Goal: Task Accomplishment & Management: Use online tool/utility

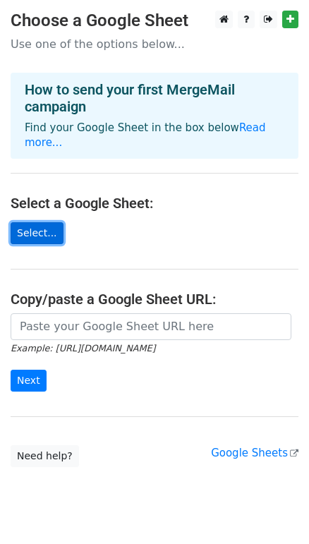
click at [41, 222] on link "Select..." at bounding box center [37, 233] width 53 height 22
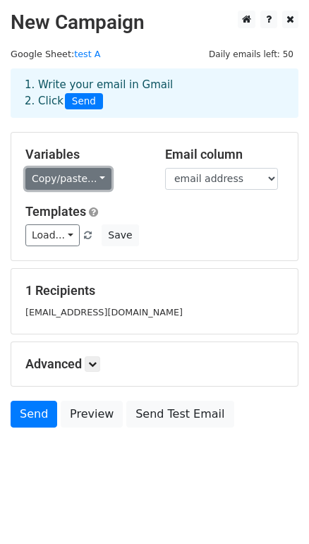
click at [85, 172] on link "Copy/paste..." at bounding box center [68, 179] width 86 height 22
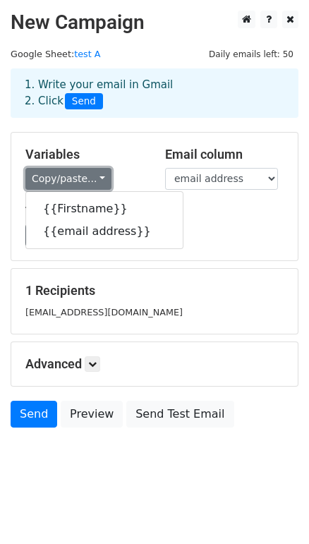
click at [85, 172] on link "Copy/paste..." at bounding box center [68, 179] width 86 height 22
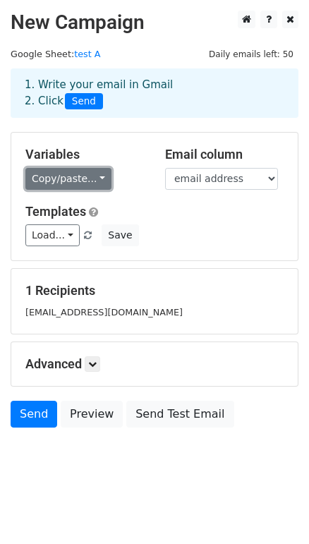
click at [94, 183] on link "Copy/paste..." at bounding box center [68, 179] width 86 height 22
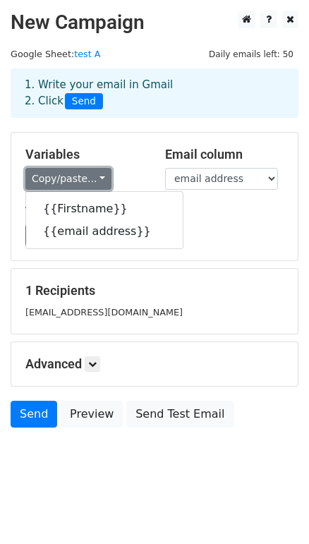
click at [94, 183] on link "Copy/paste..." at bounding box center [68, 179] width 86 height 22
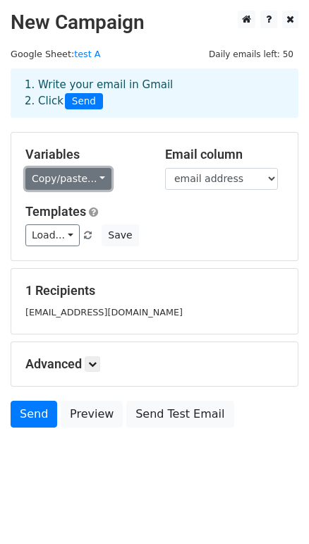
click at [91, 180] on link "Copy/paste..." at bounding box center [68, 179] width 86 height 22
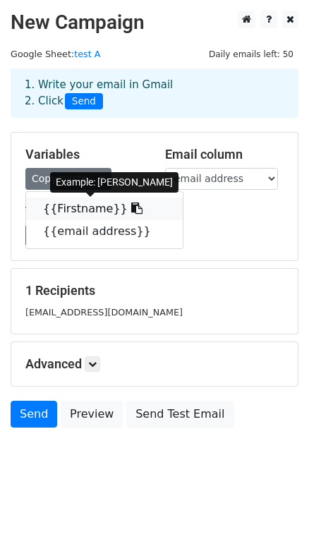
click at [89, 208] on link "{{Firstname}}" at bounding box center [104, 208] width 157 height 23
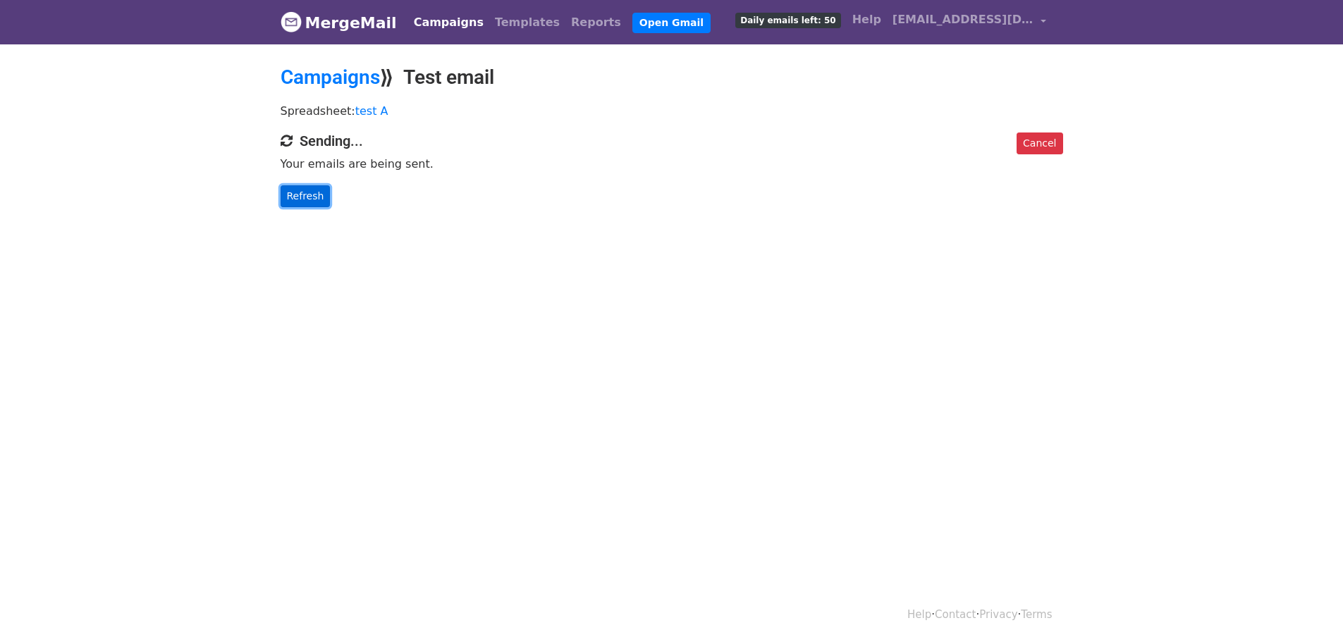
click at [299, 192] on link "Refresh" at bounding box center [306, 196] width 50 height 22
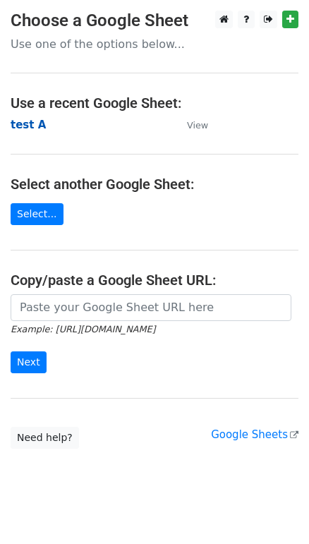
click at [30, 127] on strong "test A" at bounding box center [28, 124] width 35 height 13
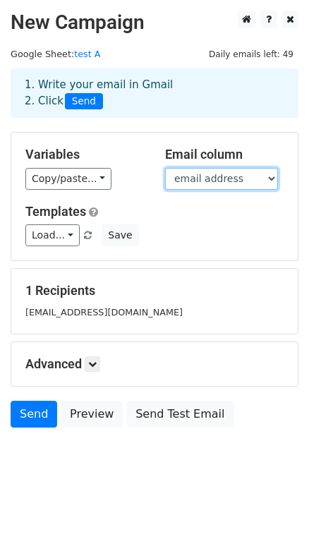
click at [269, 183] on select "Firstname email address" at bounding box center [221, 179] width 113 height 22
click at [266, 180] on select "Firstname email address" at bounding box center [221, 179] width 113 height 22
click at [141, 219] on div "Templates Load... No templates saved Save" at bounding box center [154, 225] width 279 height 43
click at [96, 360] on icon at bounding box center [92, 364] width 8 height 8
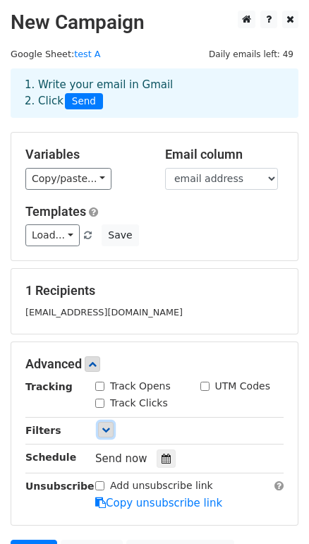
click at [104, 434] on link at bounding box center [106, 430] width 16 height 16
